Goal: Use online tool/utility: Use online tool/utility

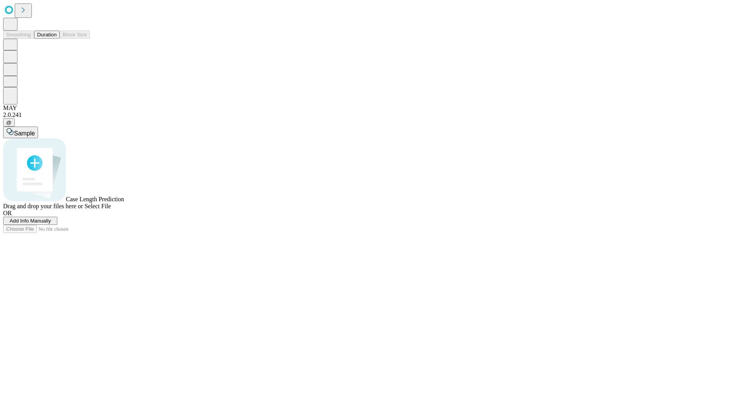
click at [57, 39] on button "Duration" at bounding box center [47, 35] width 26 height 8
click at [51, 224] on span "Add Info Manually" at bounding box center [30, 221] width 41 height 6
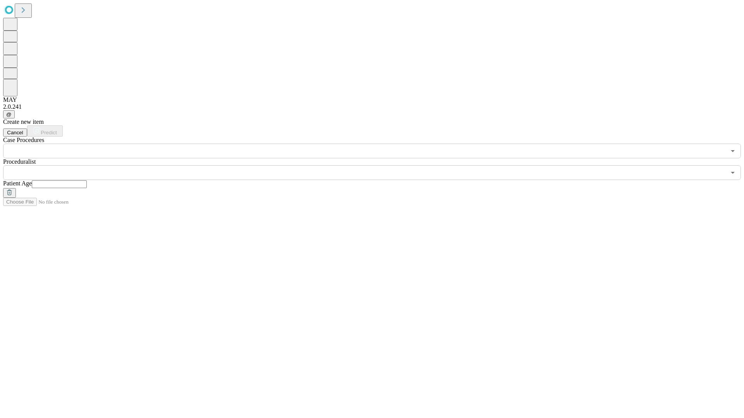
click at [87, 180] on input "text" at bounding box center [59, 184] width 55 height 8
type input "**"
click at [377, 165] on input "text" at bounding box center [364, 172] width 722 height 15
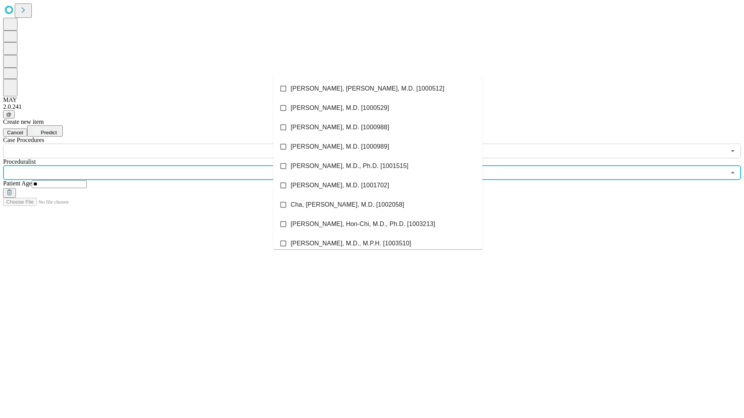
click at [378, 89] on li "[PERSON_NAME], [PERSON_NAME], M.D. [1000512]" at bounding box center [377, 88] width 209 height 19
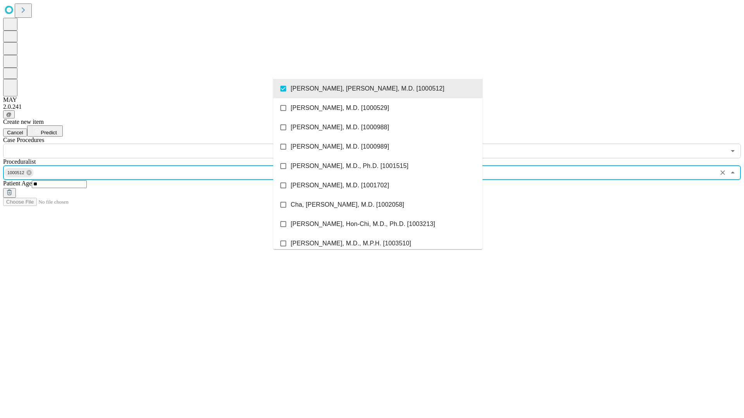
click at [163, 144] on input "text" at bounding box center [364, 151] width 722 height 15
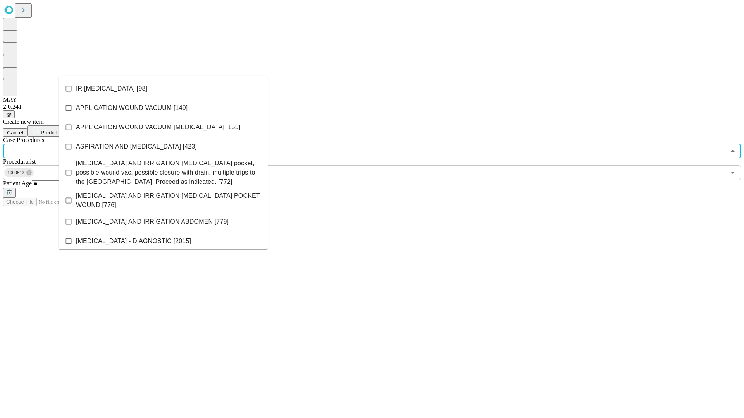
click at [163, 89] on li "IR [MEDICAL_DATA] [98]" at bounding box center [162, 88] width 209 height 19
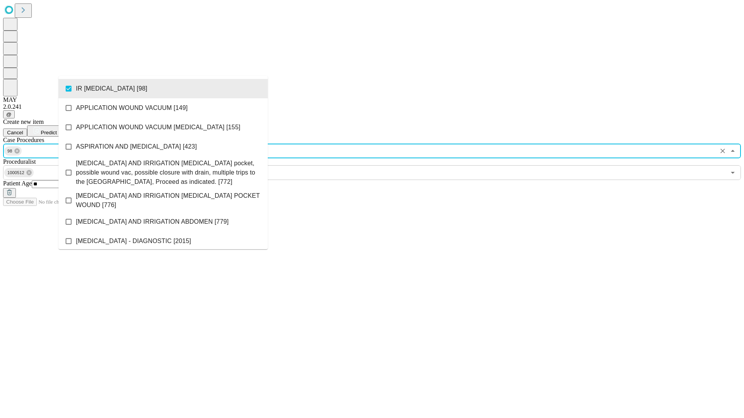
click at [57, 130] on span "Predict" at bounding box center [49, 133] width 16 height 6
